Goal: Book appointment/travel/reservation

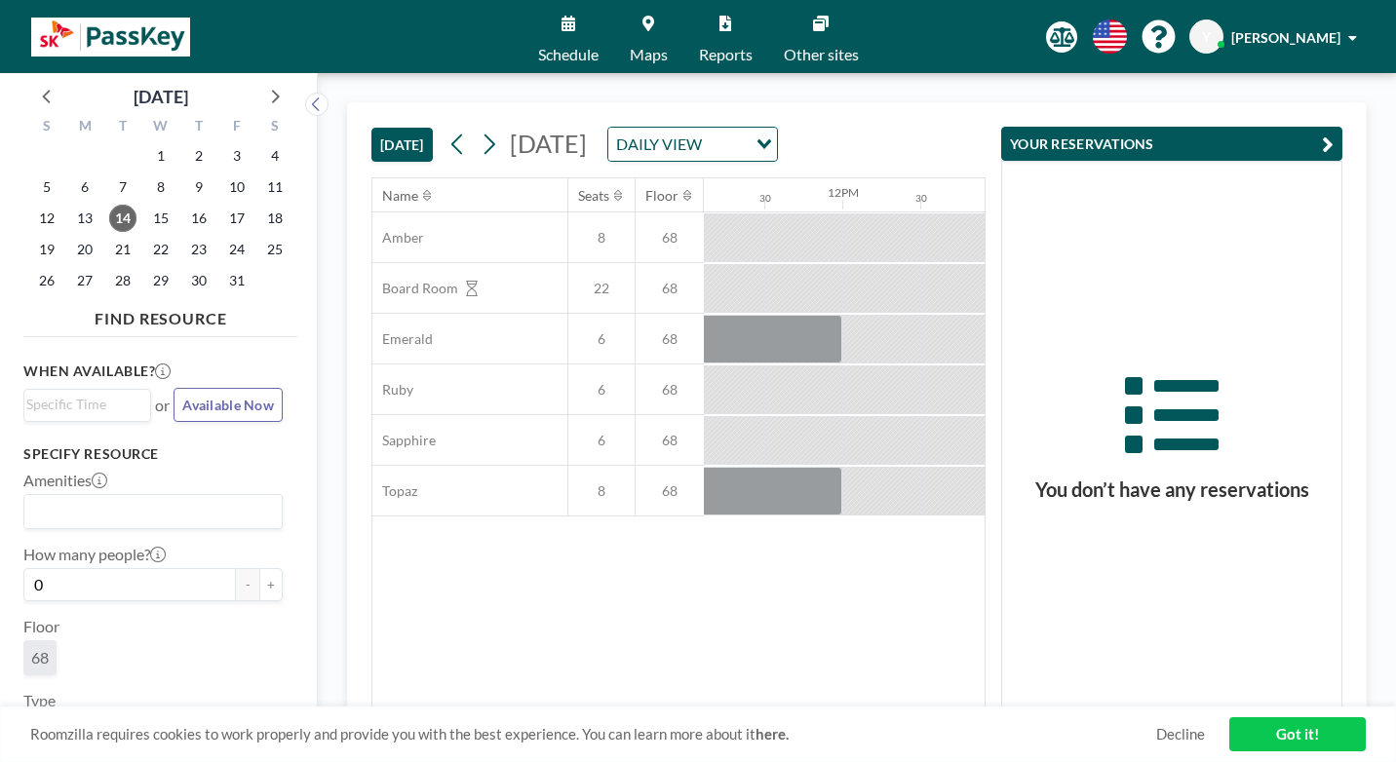
scroll to position [0, 1774]
click at [771, 139] on icon "Search for option" at bounding box center [765, 144] width 14 height 10
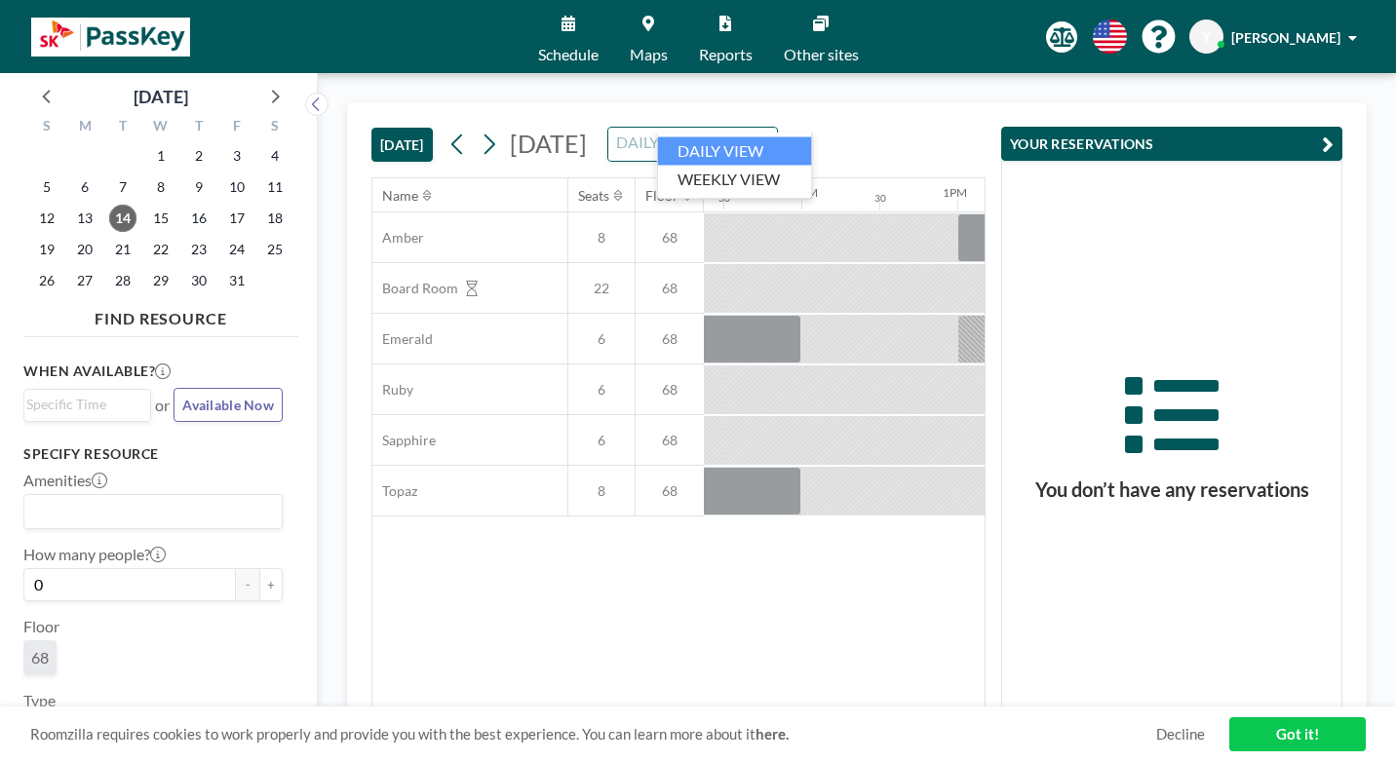
click at [771, 139] on icon "Search for option" at bounding box center [765, 144] width 14 height 10
click at [480, 130] on icon at bounding box center [489, 144] width 19 height 29
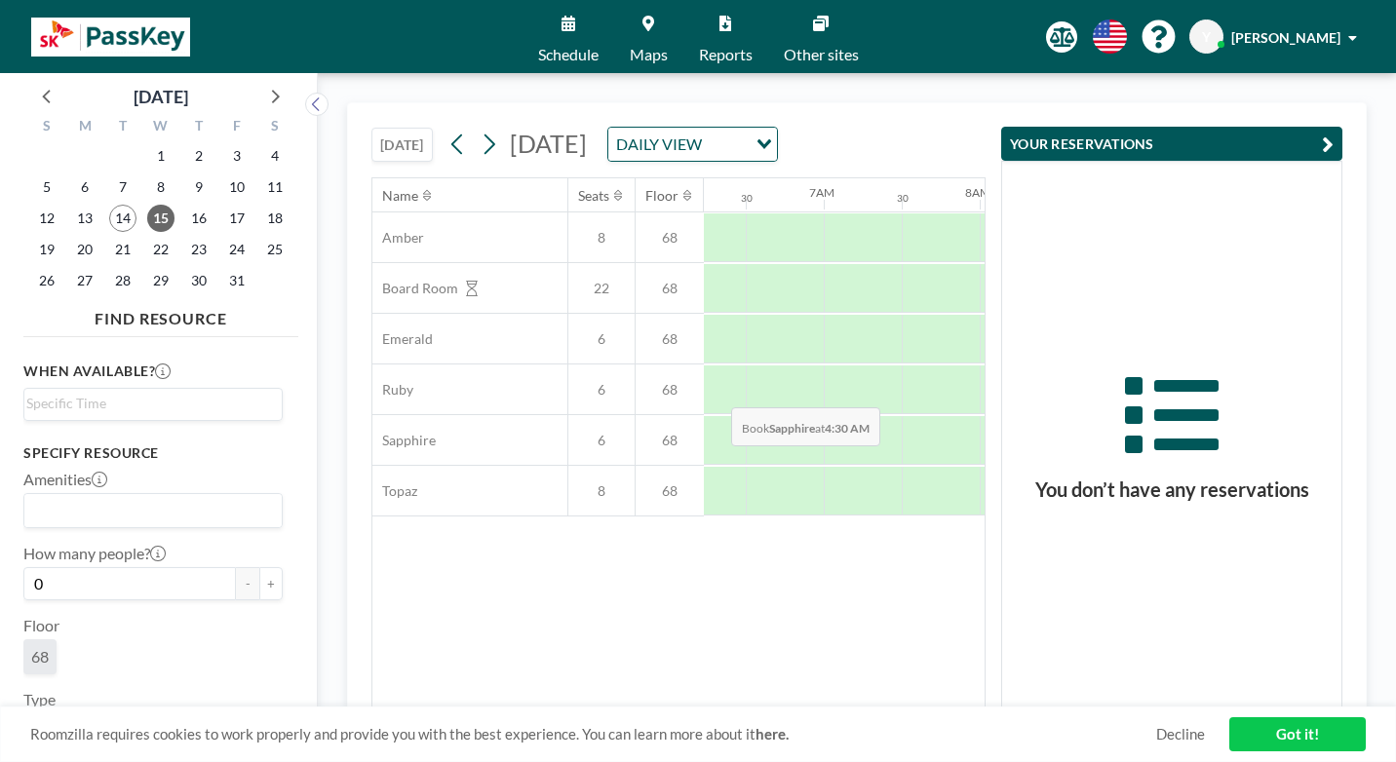
scroll to position [0, 1014]
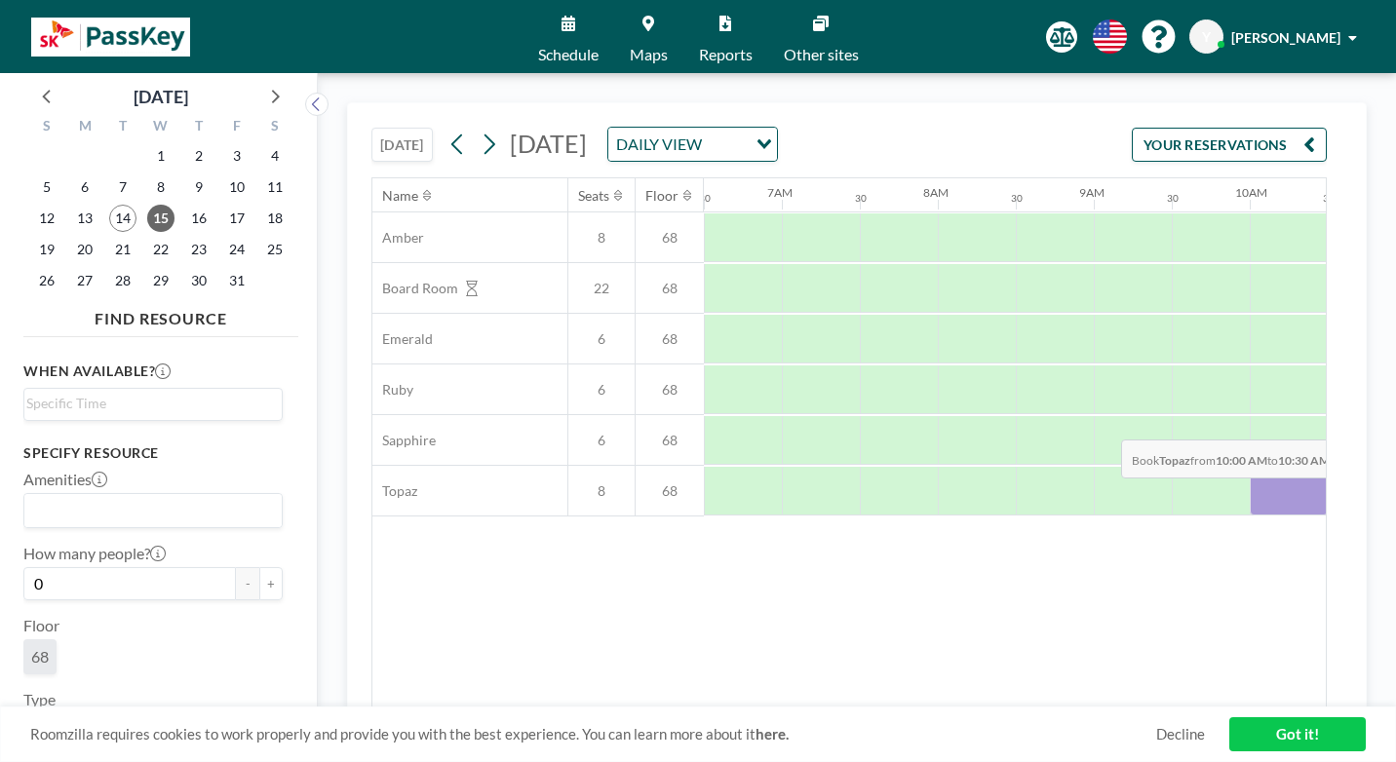
click at [1250, 467] on div at bounding box center [1289, 491] width 78 height 49
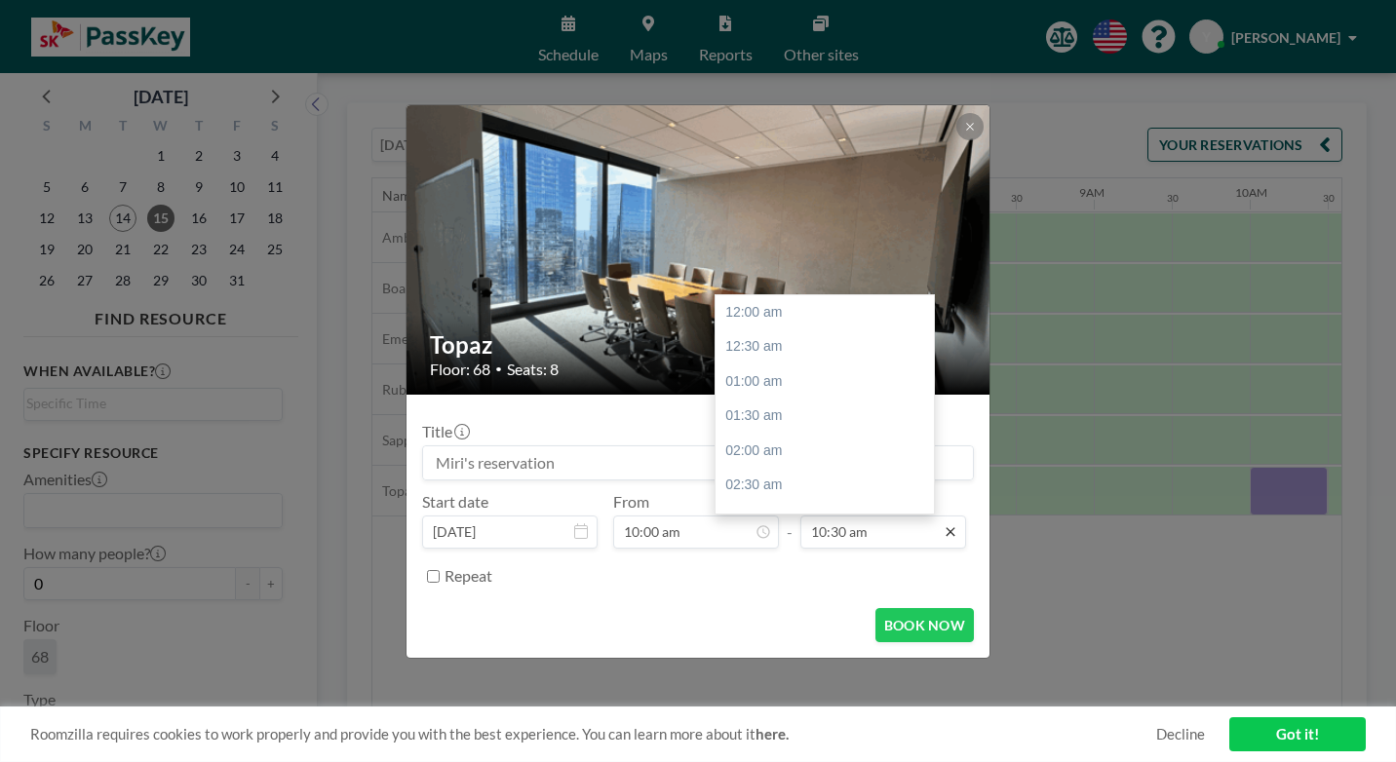
scroll to position [653, 0]
click at [806, 406] on div "11:00 am" at bounding box center [830, 423] width 228 height 35
type input "11:00 am"
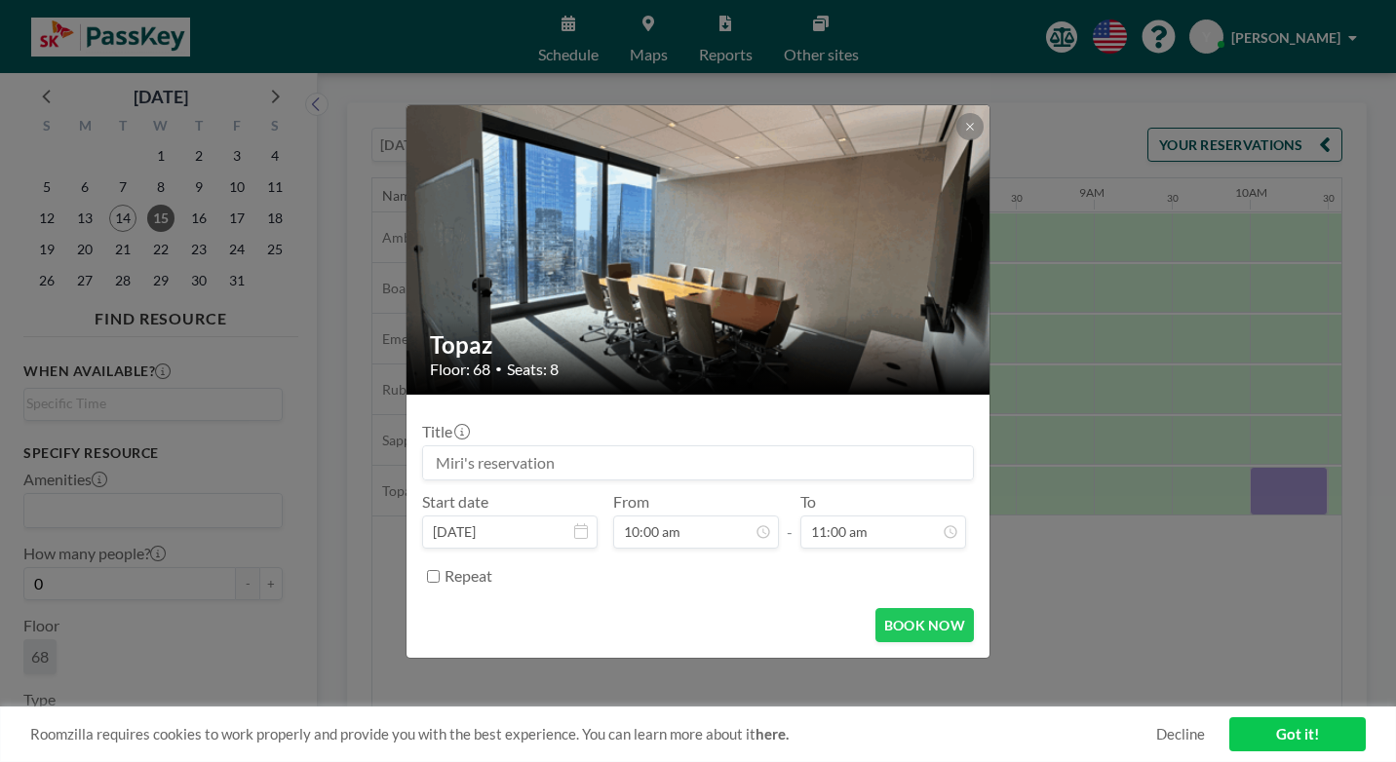
scroll to position [0, 0]
click at [879, 608] on button "BOOK NOW" at bounding box center [924, 625] width 98 height 34
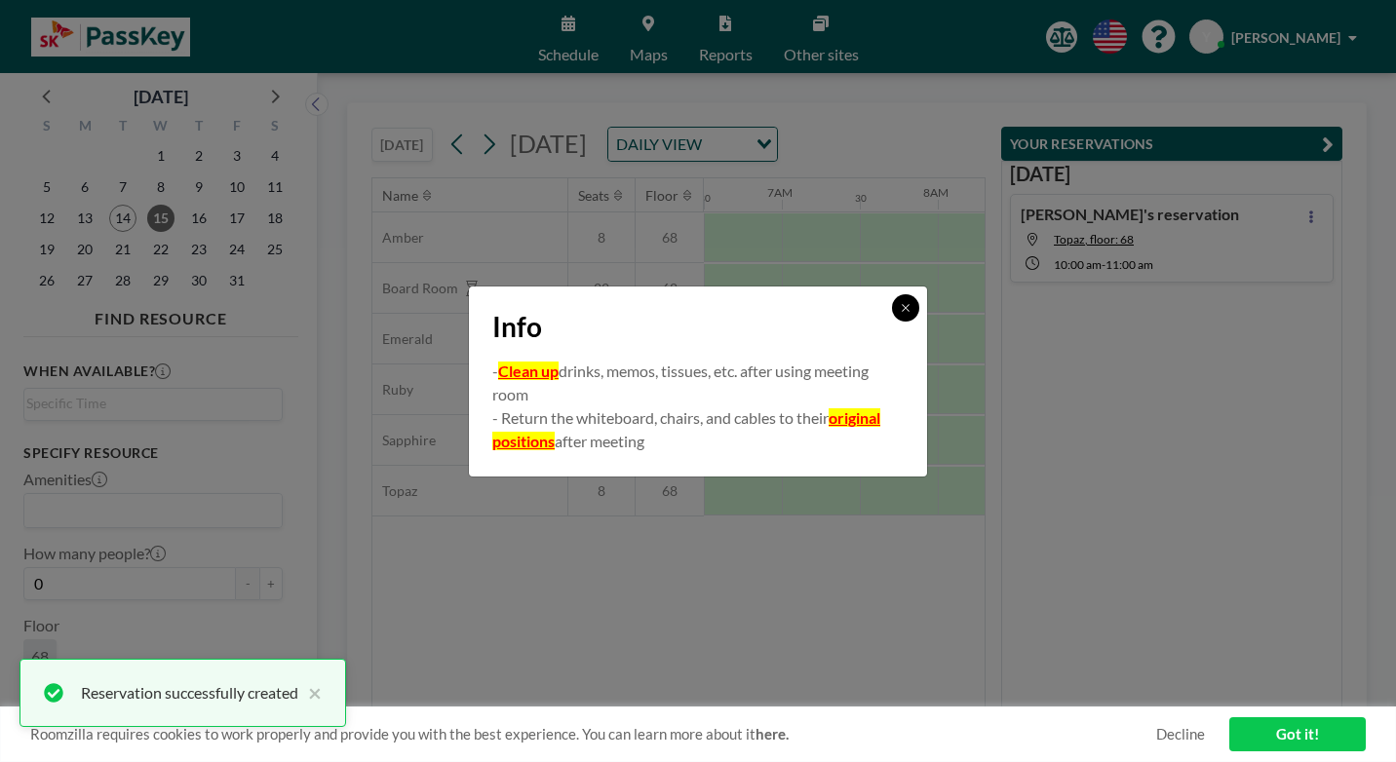
click at [892, 319] on button at bounding box center [905, 307] width 27 height 27
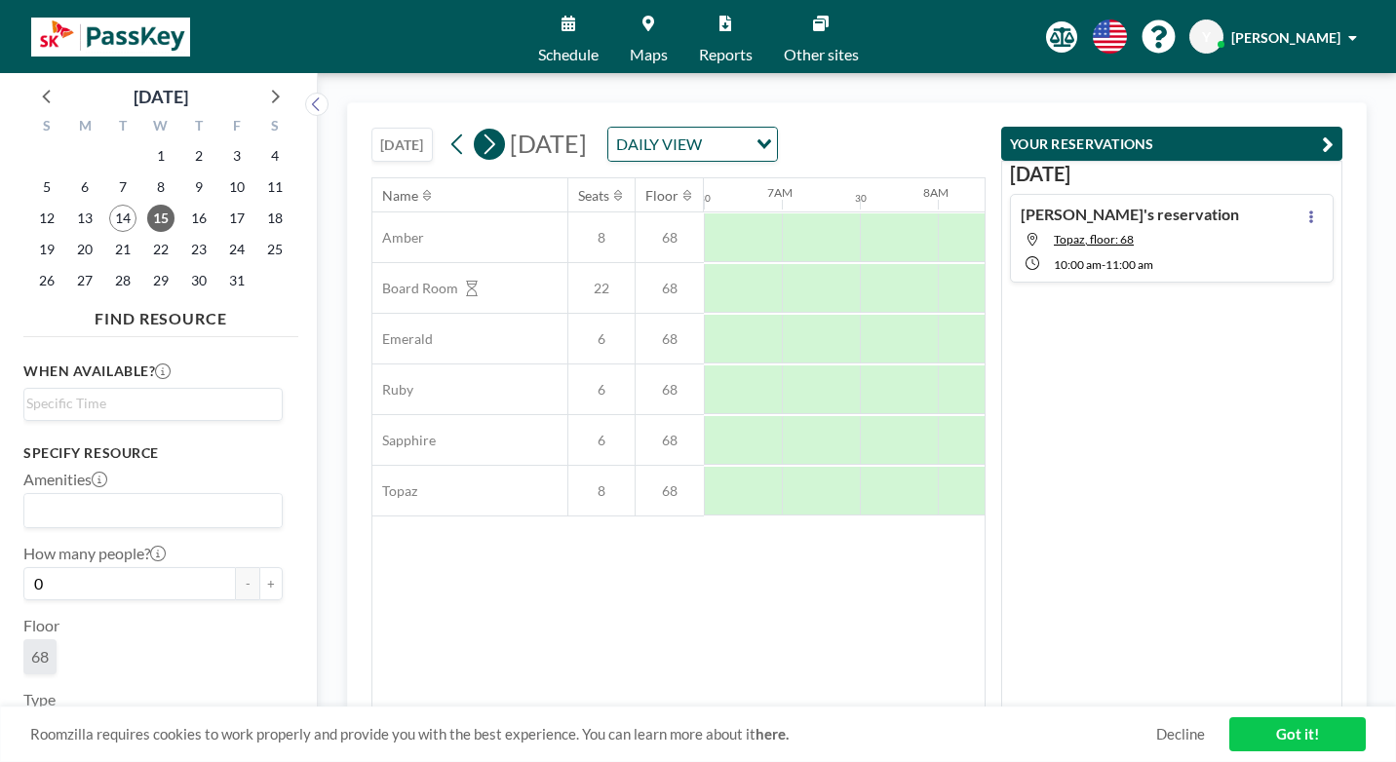
click at [480, 130] on icon at bounding box center [489, 144] width 19 height 29
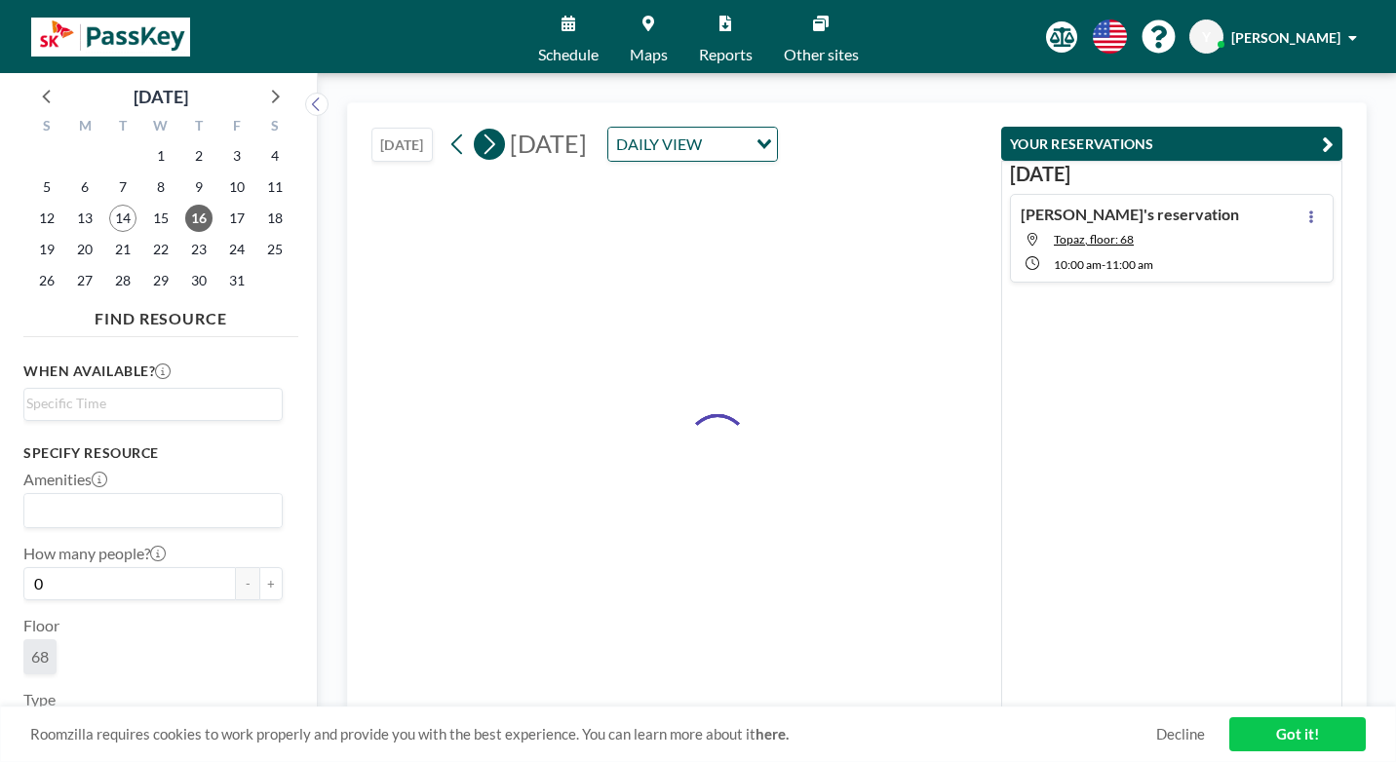
click at [480, 130] on icon at bounding box center [489, 144] width 19 height 29
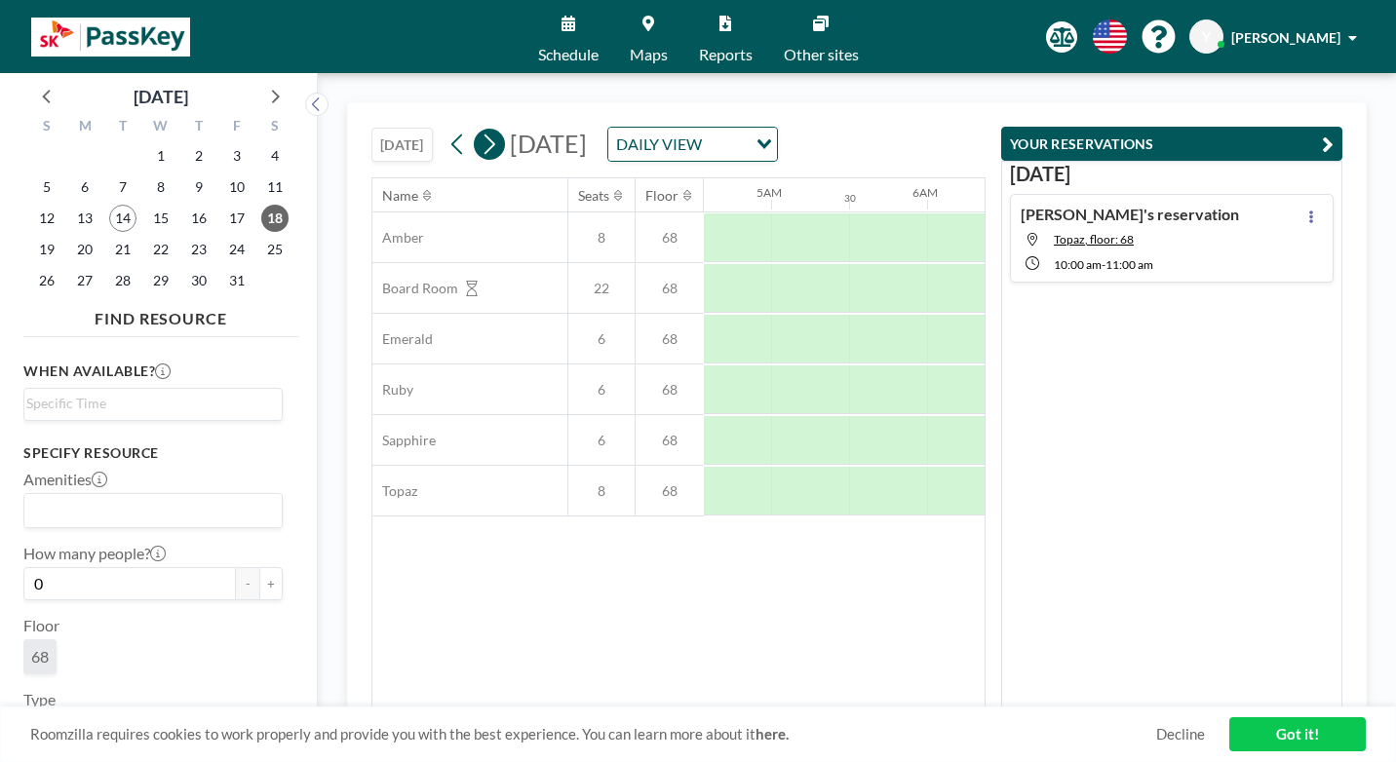
click at [480, 130] on icon at bounding box center [489, 144] width 19 height 29
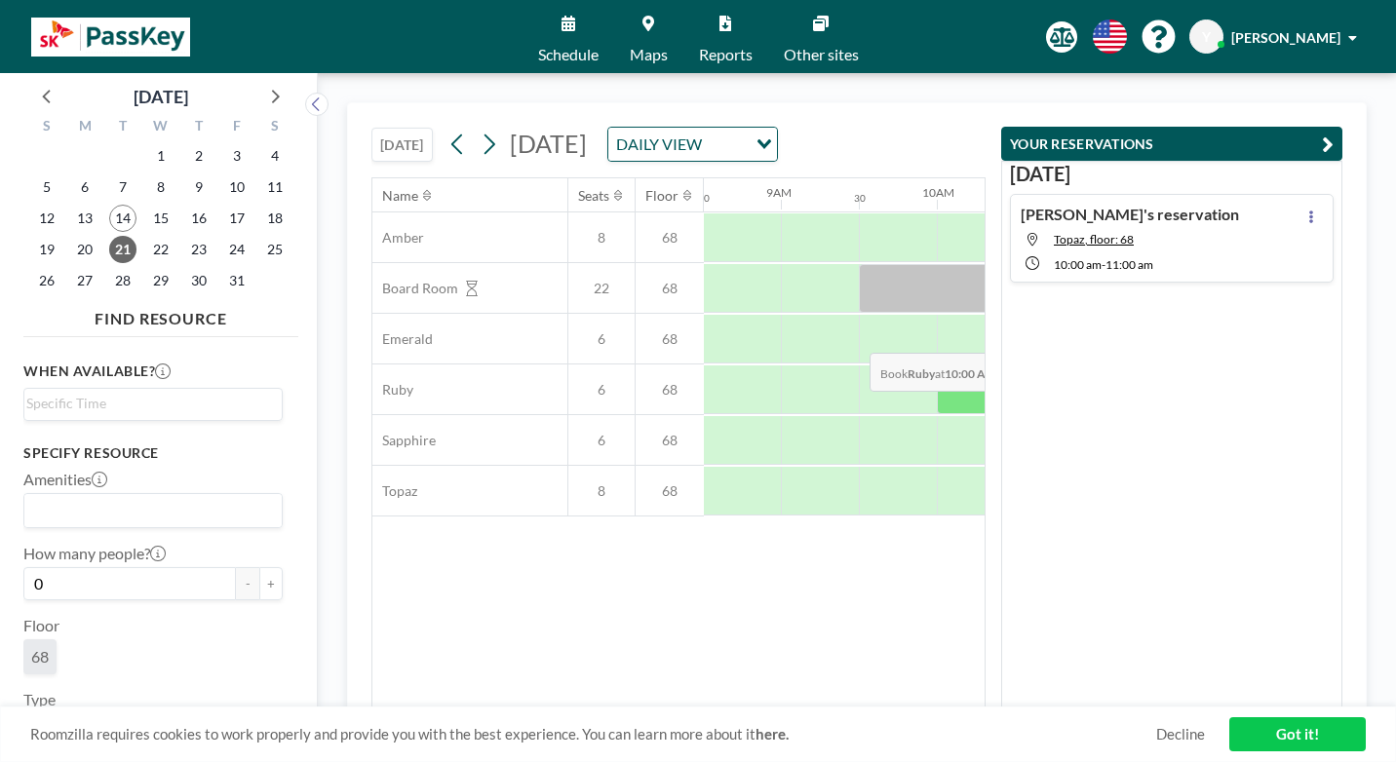
scroll to position [0, 1328]
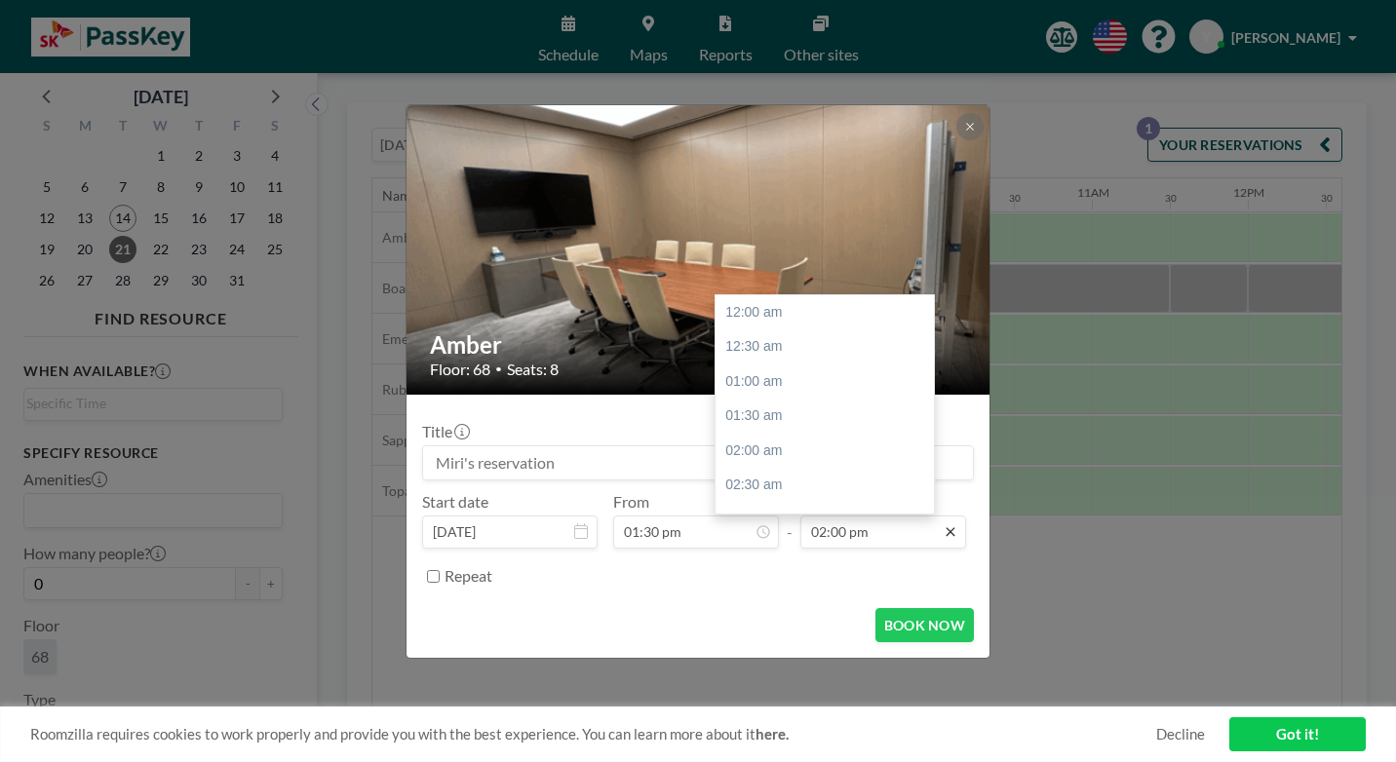
scroll to position [872, 0]
click at [743, 430] on div "02:30 pm" at bounding box center [830, 447] width 228 height 35
type input "02:30 pm"
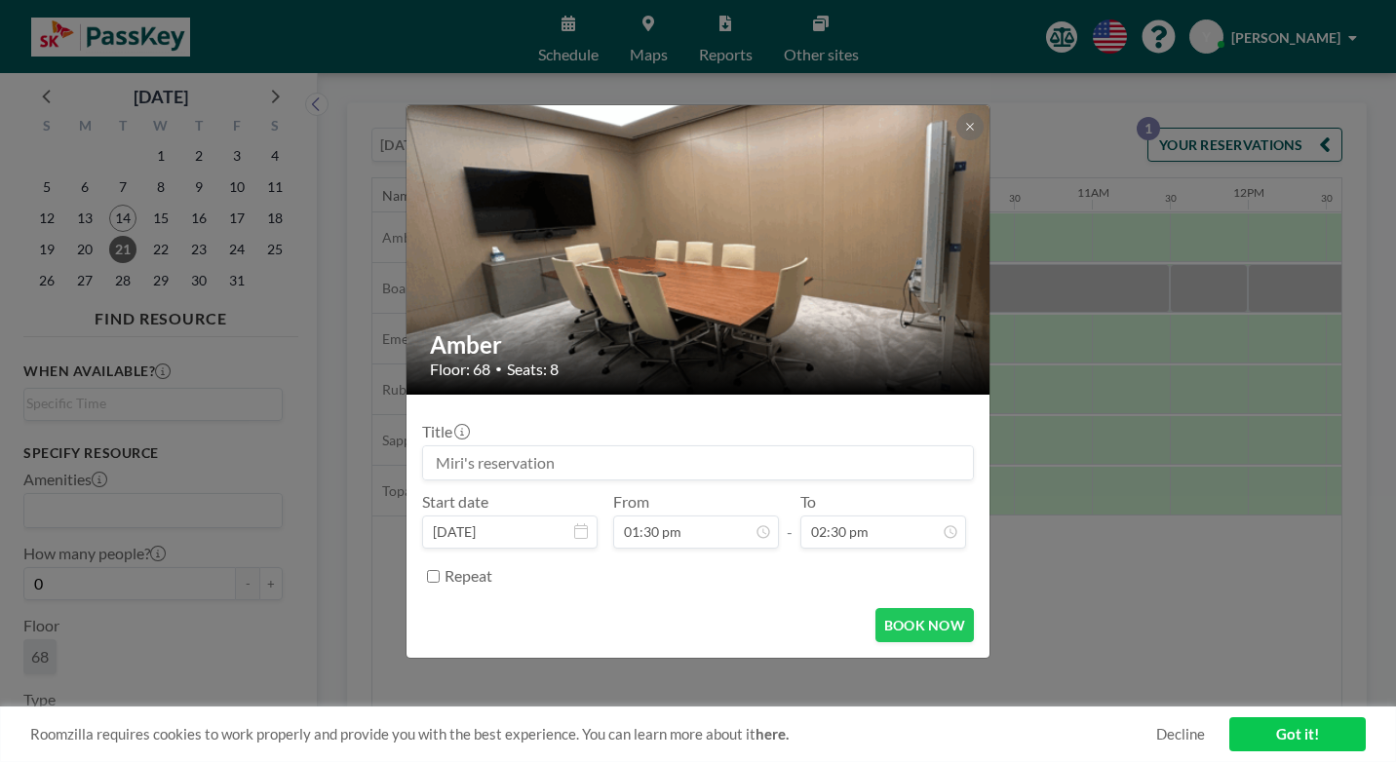
scroll to position [903, 0]
click at [907, 608] on button "BOOK NOW" at bounding box center [924, 625] width 98 height 34
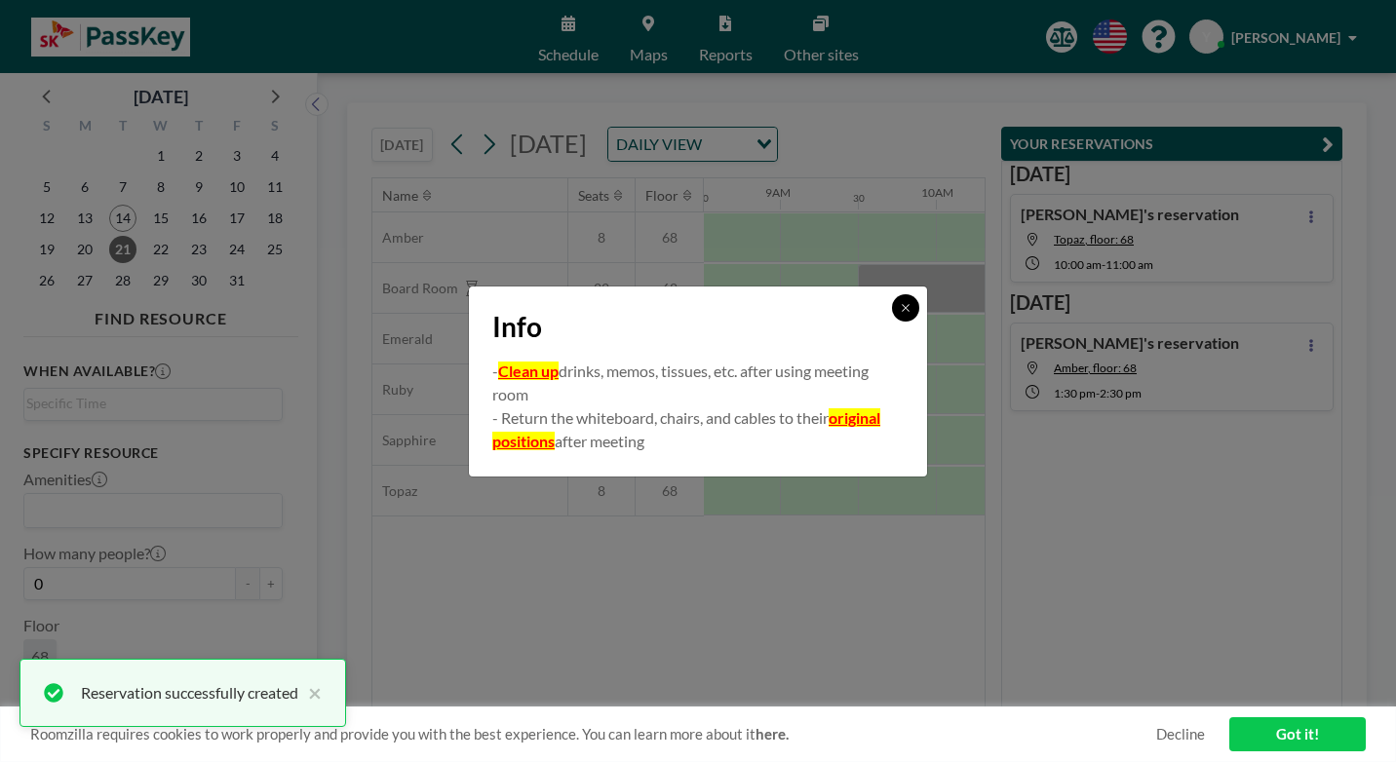
click at [892, 315] on button at bounding box center [905, 307] width 27 height 27
